Goal: Navigation & Orientation: Find specific page/section

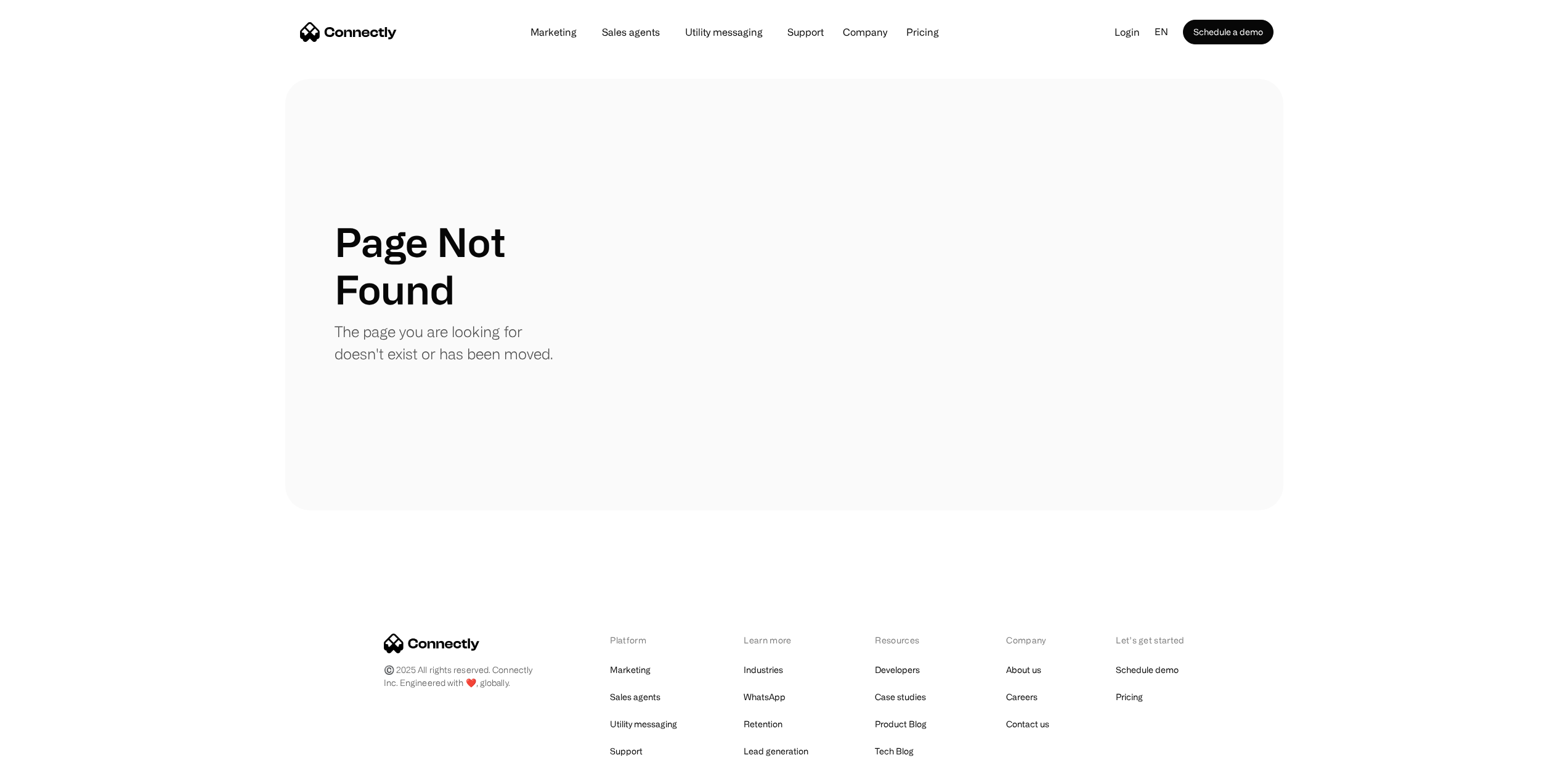
click at [392, 42] on img "home" at bounding box center [348, 32] width 97 height 19
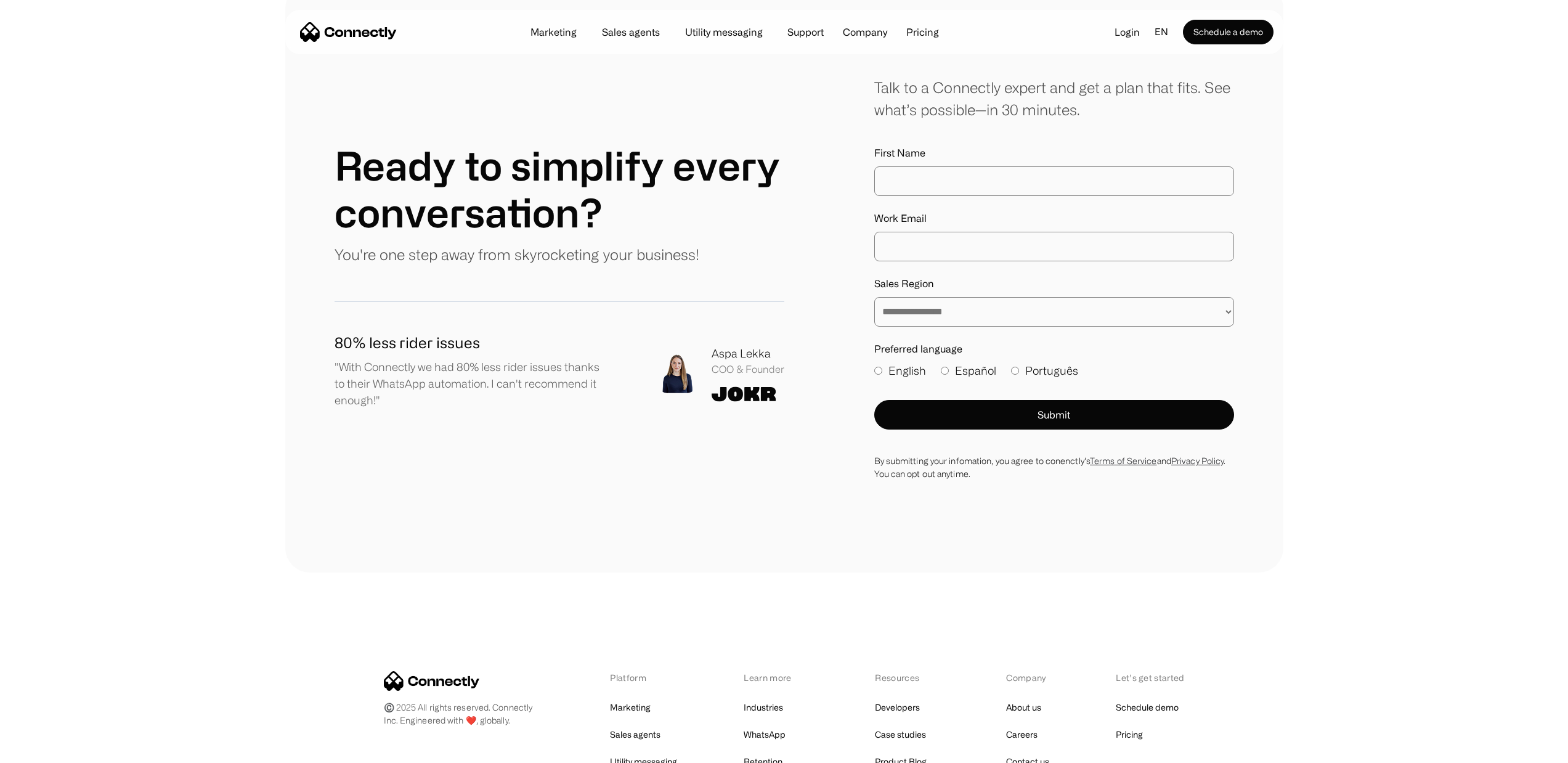
scroll to position [6885, 0]
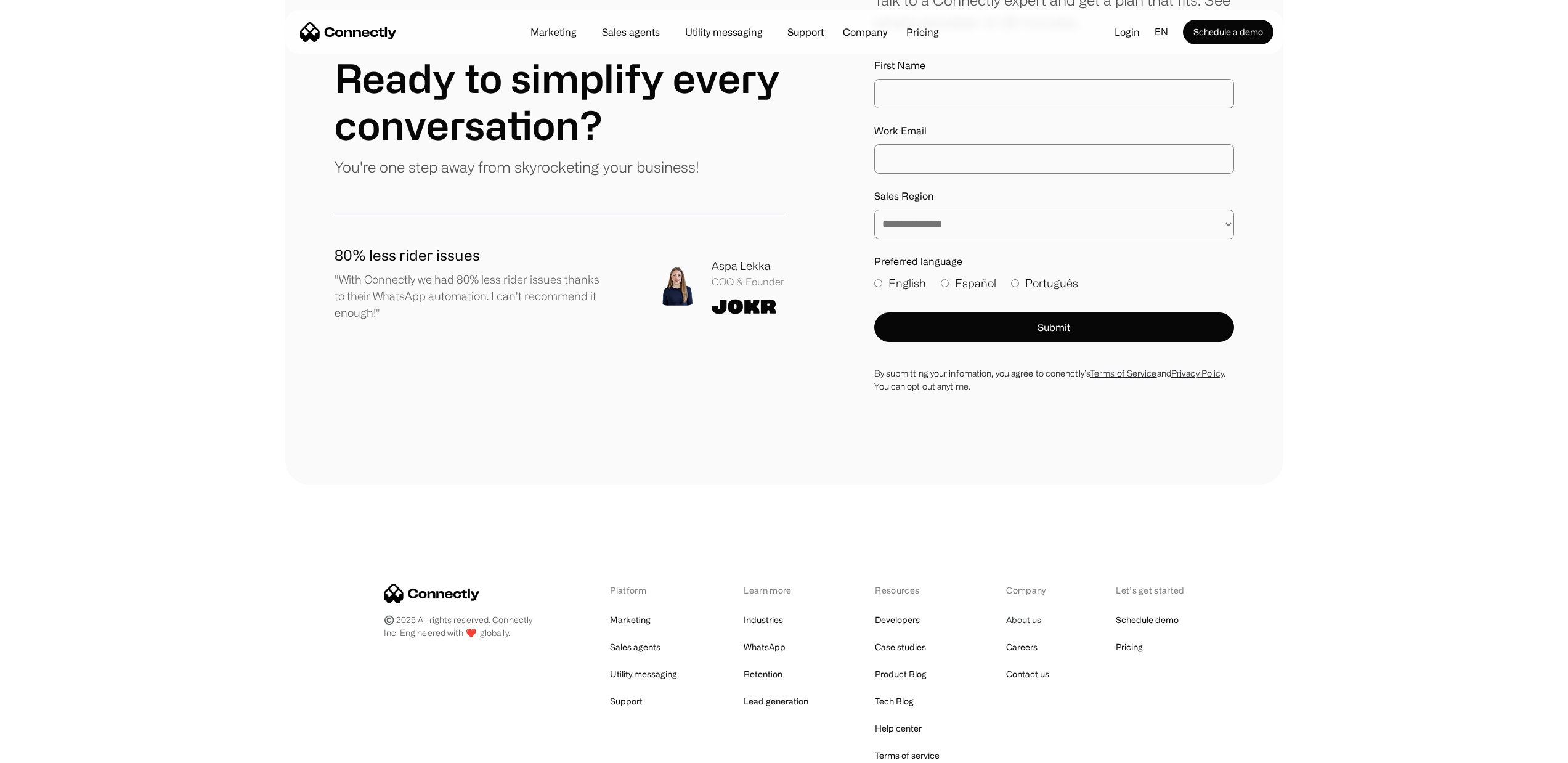
click at [1022, 611] on link "About us" at bounding box center [1024, 620] width 35 height 17
